Goal: Find specific page/section: Find specific page/section

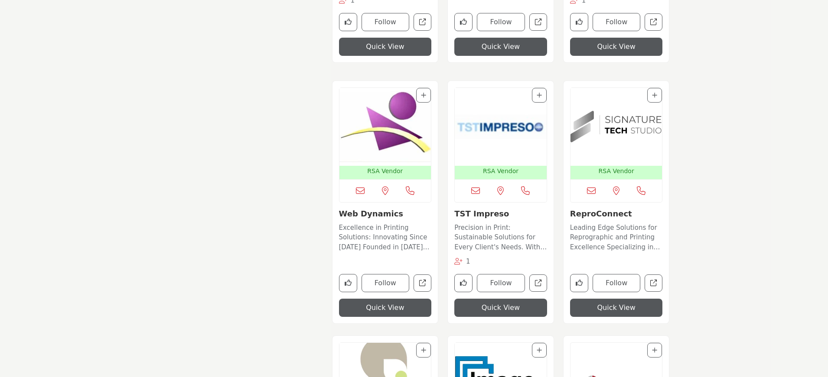
scroll to position [1993, 0]
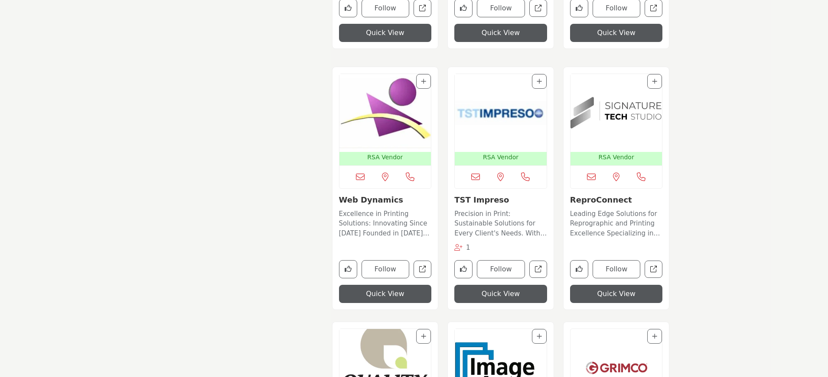
click at [364, 198] on link "Web Dynamics" at bounding box center [371, 199] width 65 height 9
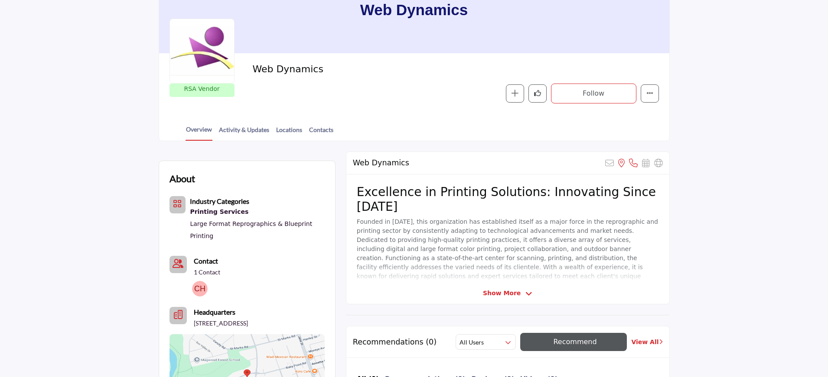
scroll to position [87, 0]
click at [520, 296] on span "Show More" at bounding box center [507, 293] width 49 height 9
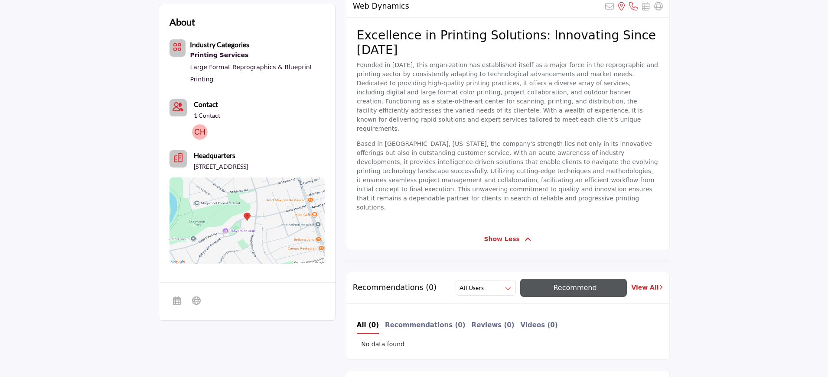
scroll to position [130, 0]
